Goal: Navigation & Orientation: Go to known website

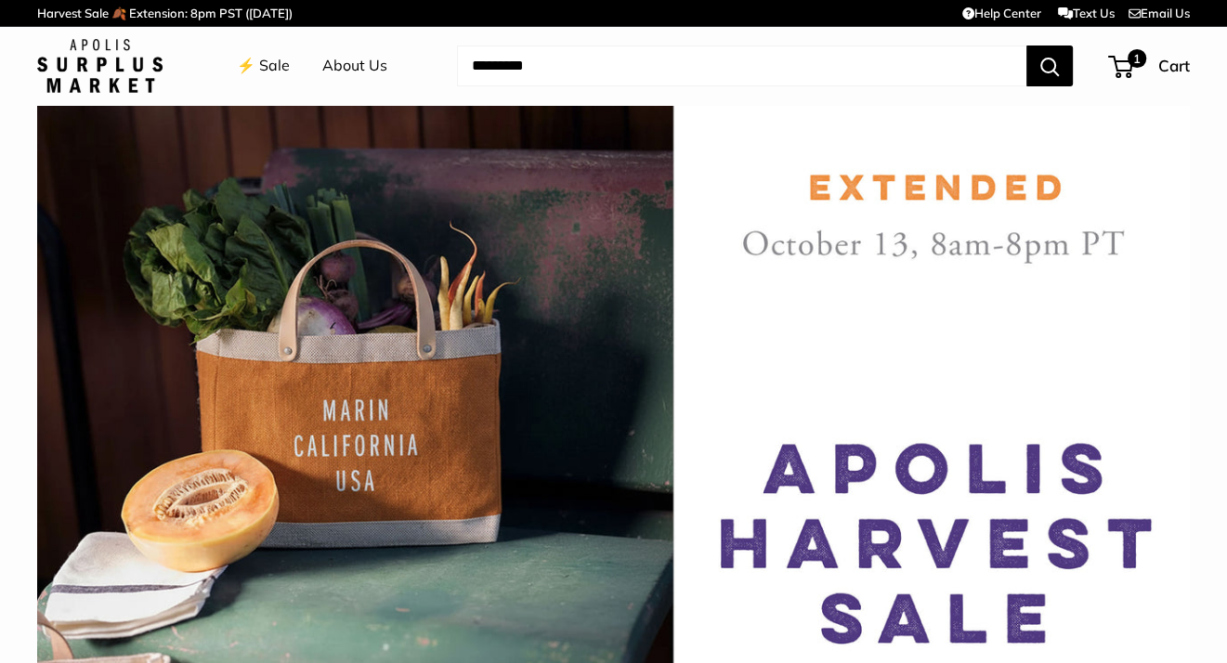
click at [154, 70] on img at bounding box center [99, 66] width 125 height 54
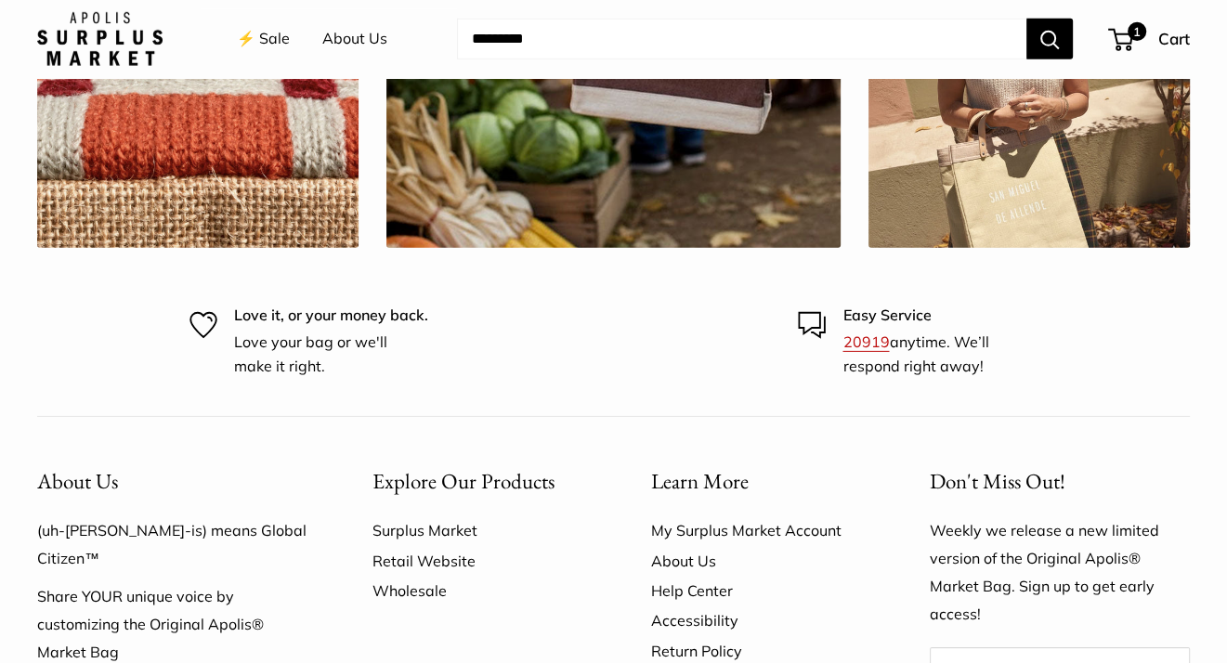
scroll to position [5325, 0]
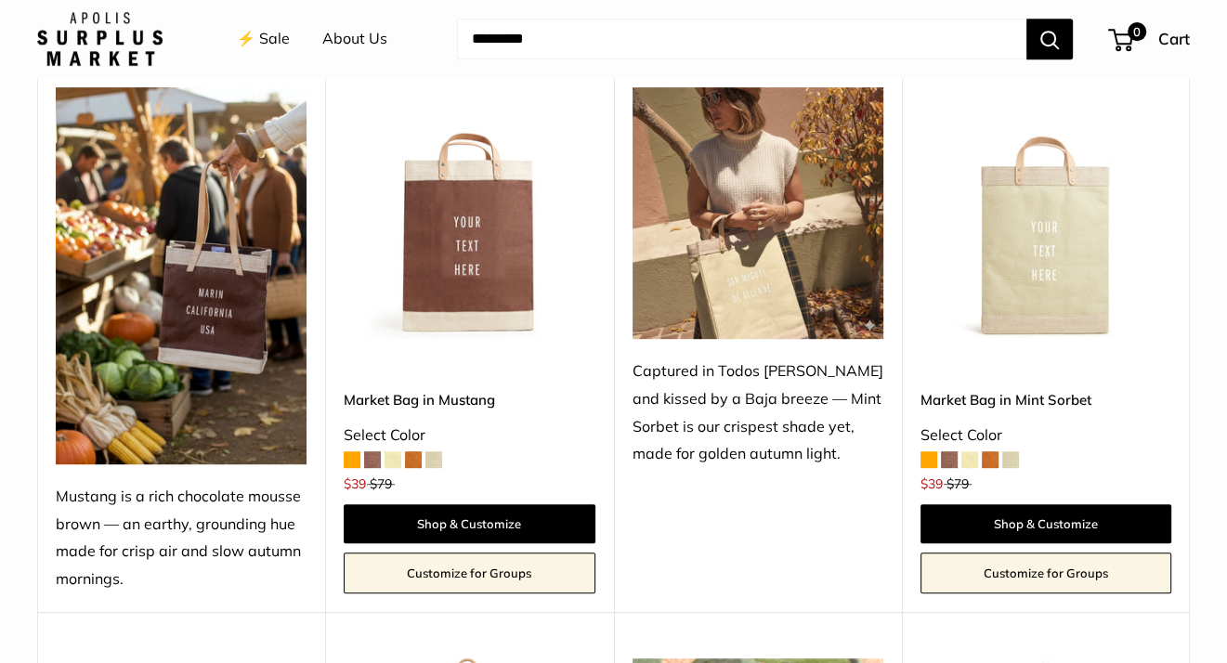
scroll to position [745, 0]
